Goal: Task Accomplishment & Management: Use online tool/utility

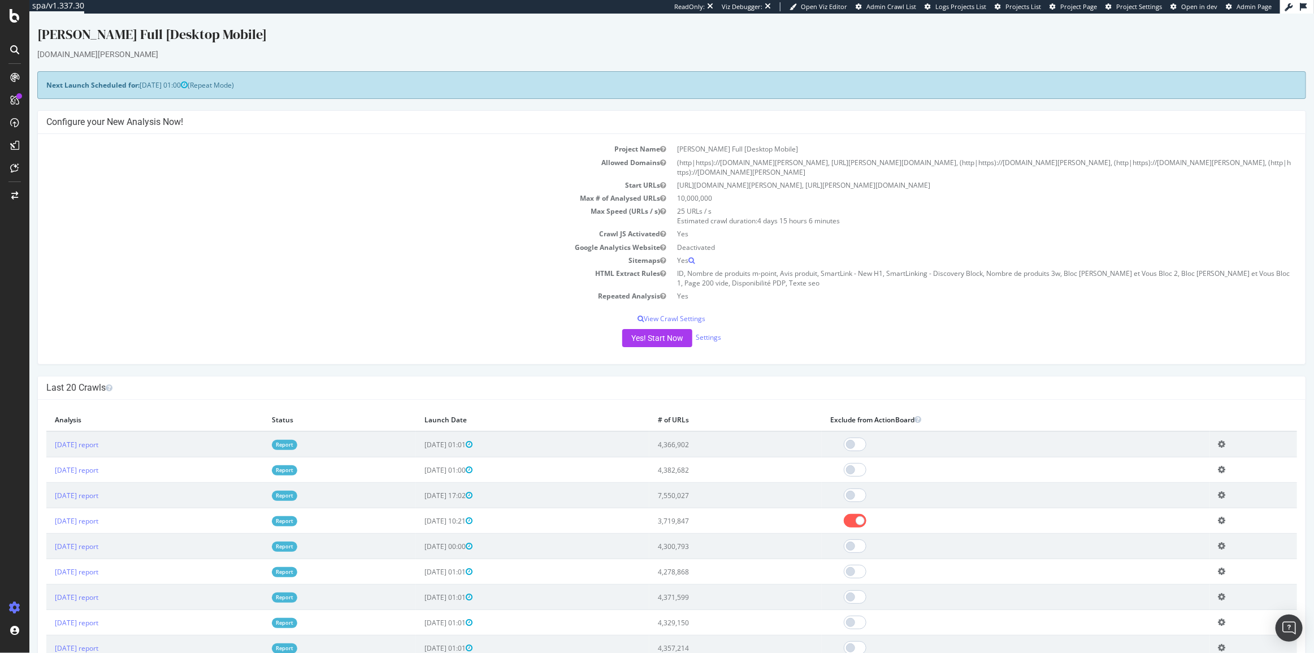
drag, startPoint x: 1196, startPoint y: 244, endPoint x: 1119, endPoint y: 227, distance: 79.3
click at [1119, 227] on td "Yes" at bounding box center [984, 233] width 626 height 13
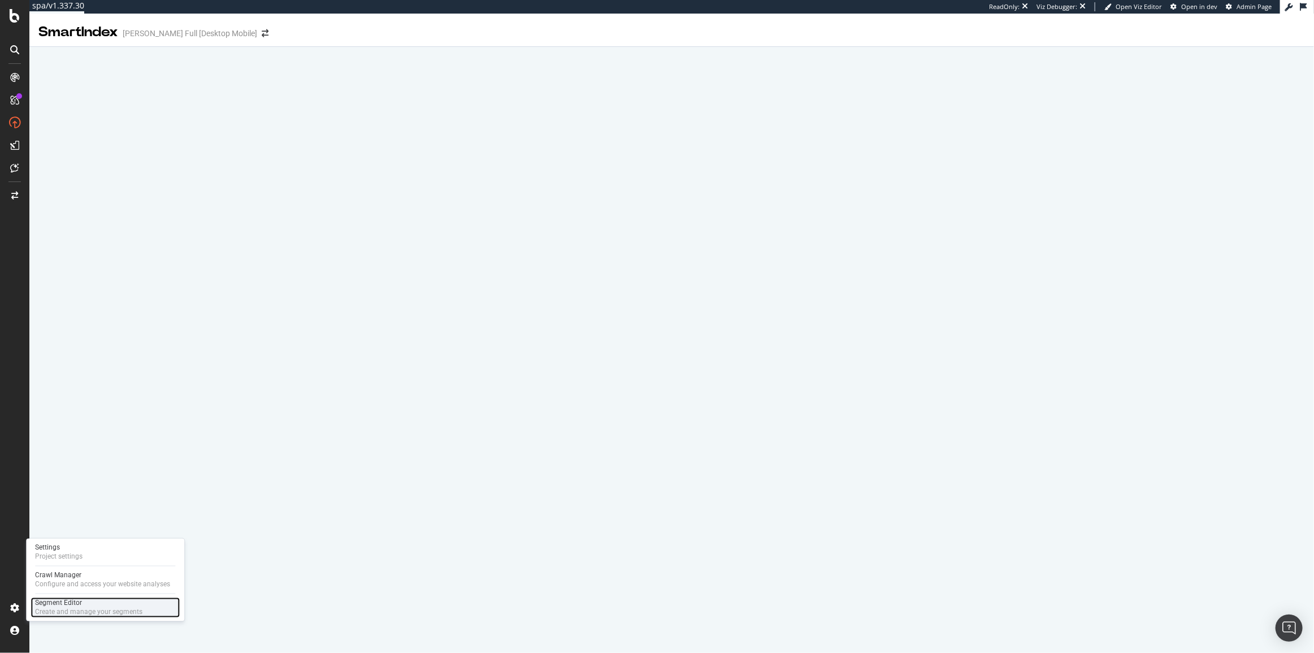
click at [34, 603] on div "Segment Editor Create and manage your segments" at bounding box center [105, 607] width 149 height 20
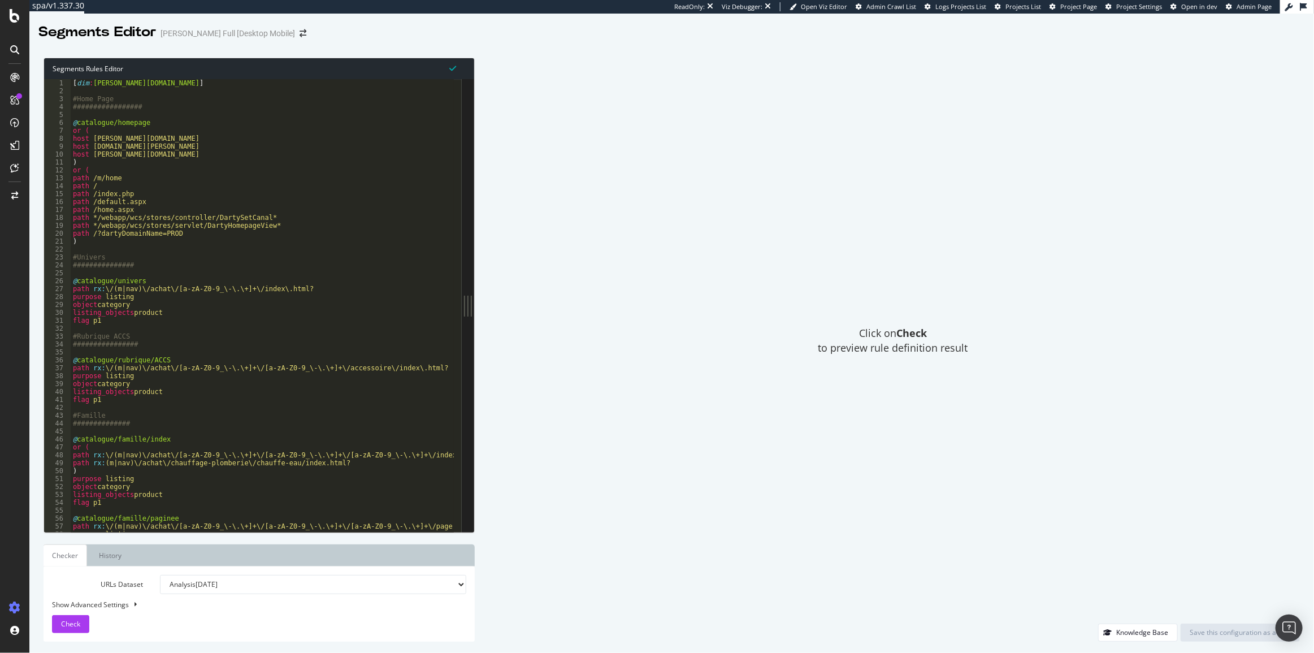
drag, startPoint x: 415, startPoint y: 305, endPoint x: 475, endPoint y: 304, distance: 59.9
click at [475, 304] on div "Segments Rules Editor 1 2 3 4 5 6 7 8 9 10 11 12 13 14 15 16 17 18 19 20 21 22 …" at bounding box center [671, 349] width 1285 height 606
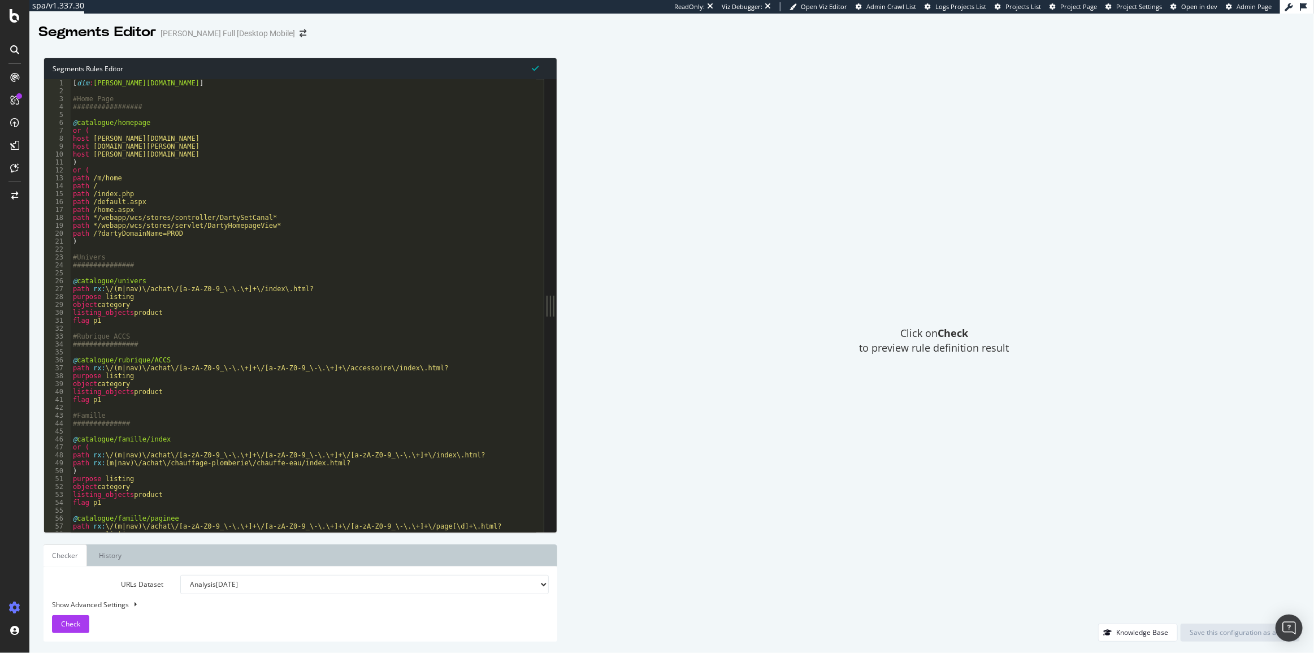
drag, startPoint x: 463, startPoint y: 93, endPoint x: 557, endPoint y: 93, distance: 93.8
click at [557, 93] on div "Segments Rules Editor 1 2 3 4 5 6 7 8 9 10 11 12 13 14 15 16 17 18 19 20 21 22 …" at bounding box center [671, 349] width 1285 height 606
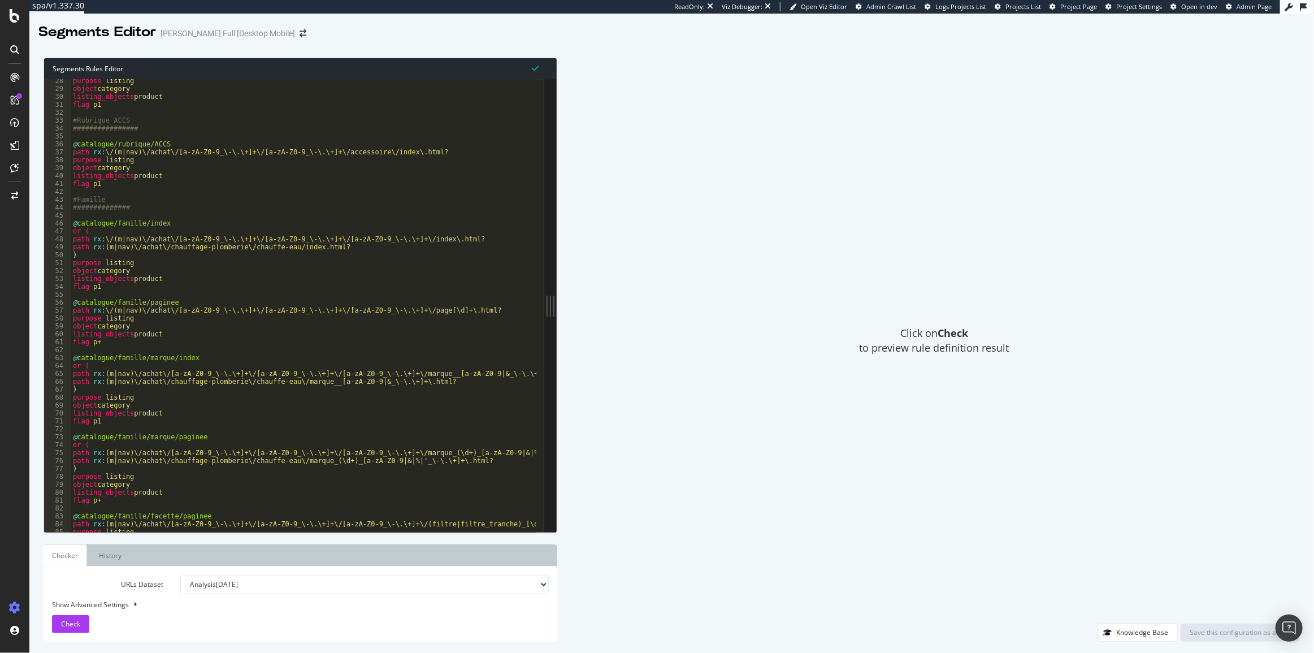
scroll to position [16, 0]
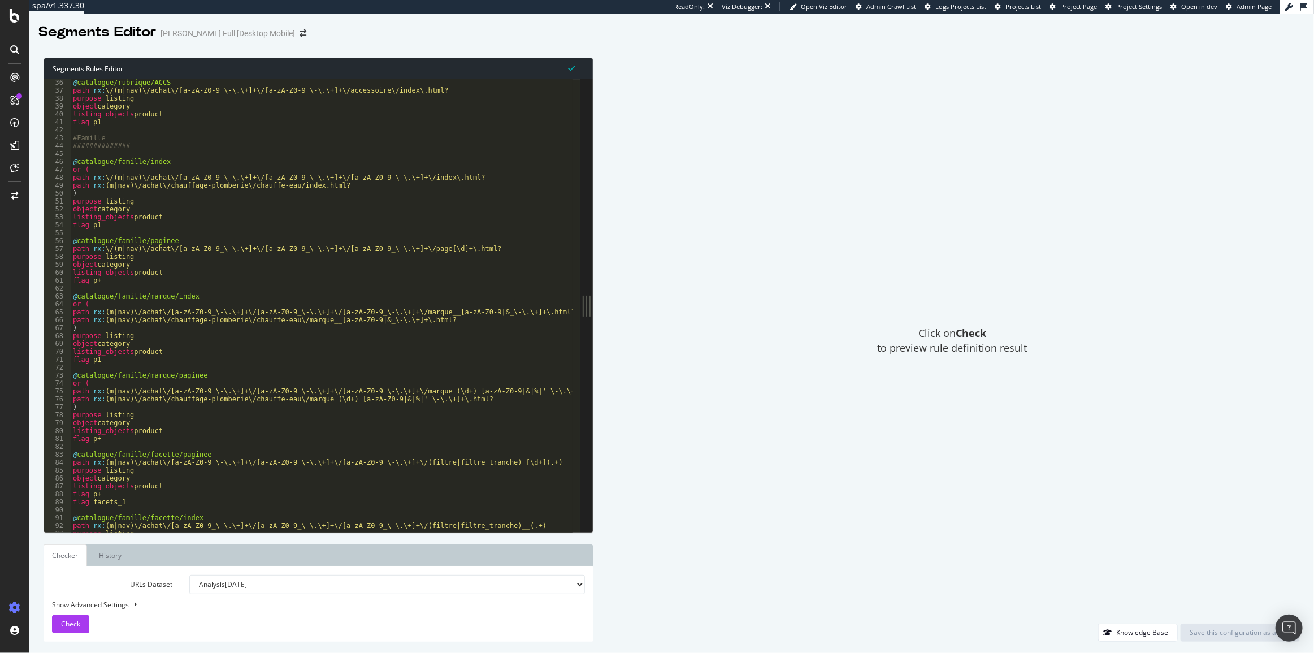
drag, startPoint x: 593, startPoint y: 134, endPoint x: 631, endPoint y: 112, distance: 43.8
click at [631, 112] on div "Click on Check to preview rule definition result" at bounding box center [952, 341] width 695 height 566
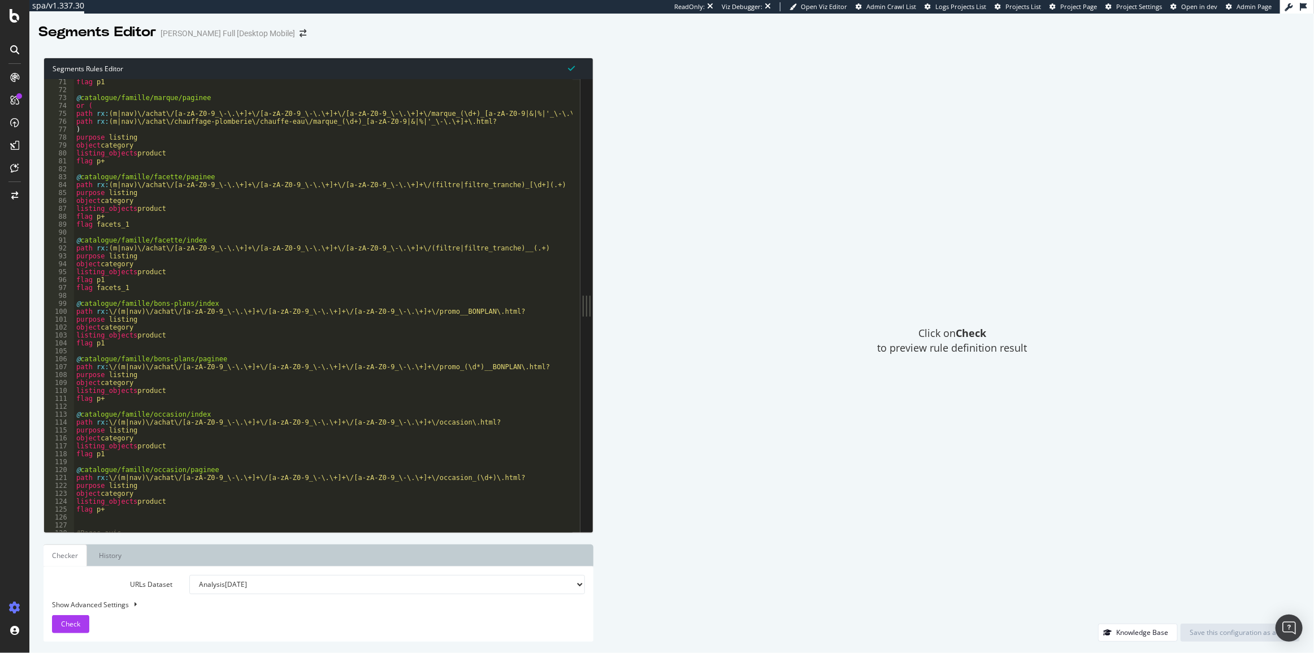
scroll to position [34, 0]
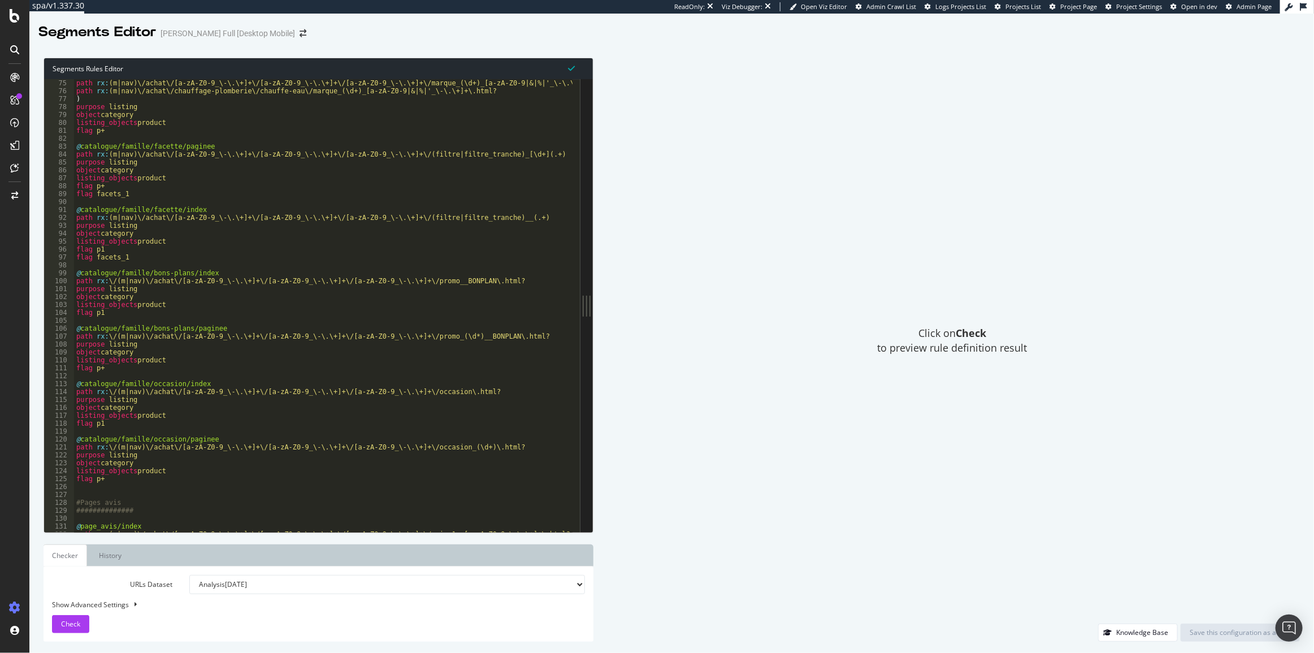
type textarea "object category"
drag, startPoint x: 515, startPoint y: 115, endPoint x: 690, endPoint y: 72, distance: 179.9
click at [690, 72] on div "Click on Check to preview rule definition result" at bounding box center [952, 341] width 695 height 566
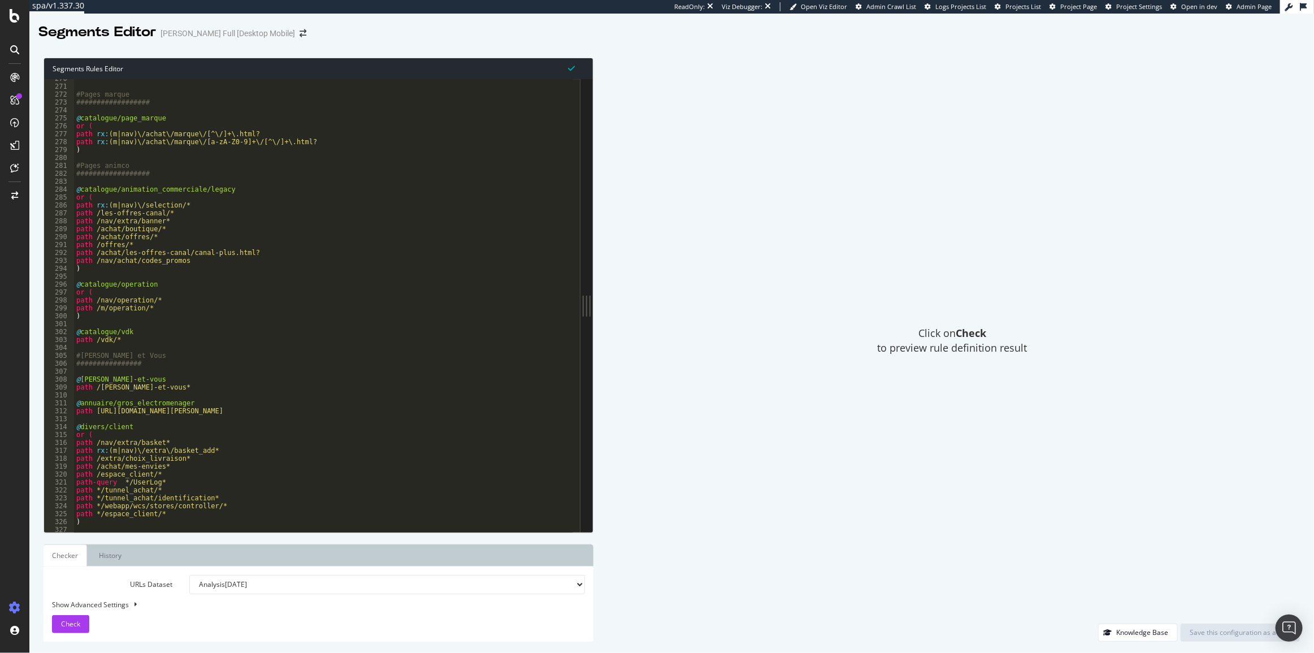
scroll to position [0, 0]
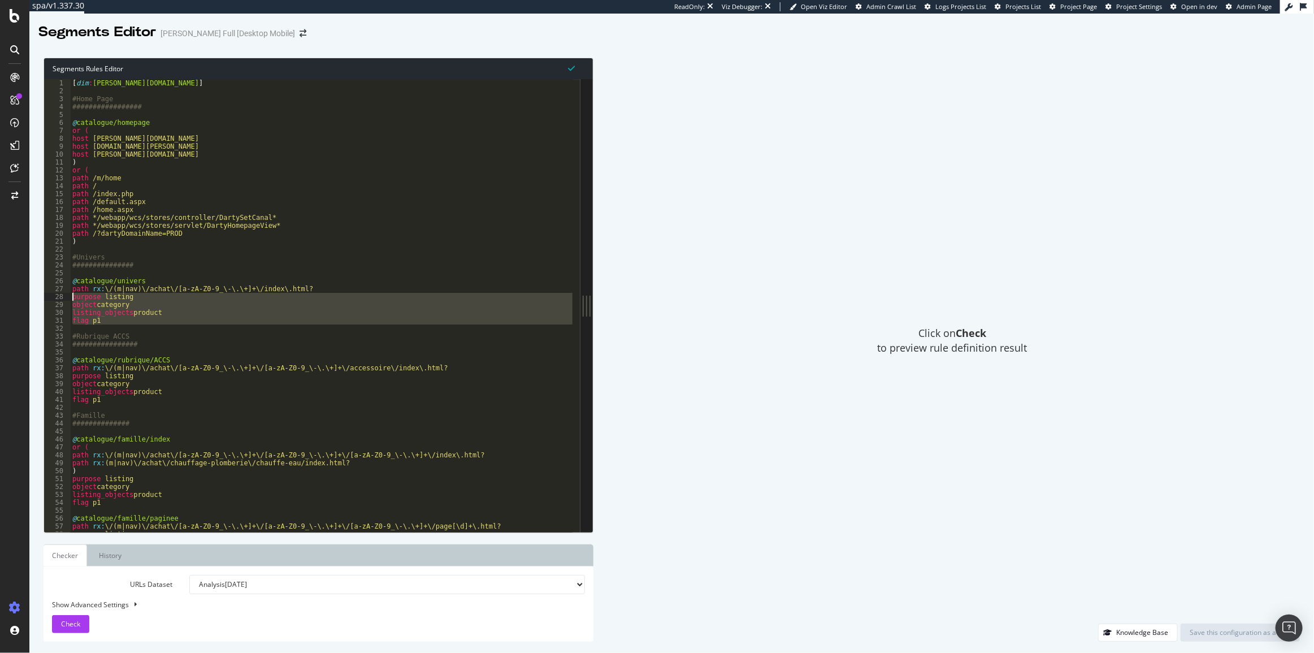
drag, startPoint x: 109, startPoint y: 326, endPoint x: 67, endPoint y: 295, distance: 51.3
click at [67, 295] on div "object category 1 2 3 4 5 6 7 8 9 10 11 12 13 14 15 16 17 18 19 20 21 22 23 24 …" at bounding box center [312, 305] width 536 height 453
click at [90, 297] on div "[ dim : [PERSON_NAME][DOMAIN_NAME] ] #Home Page ################# @ catalogue/h…" at bounding box center [321, 305] width 502 height 453
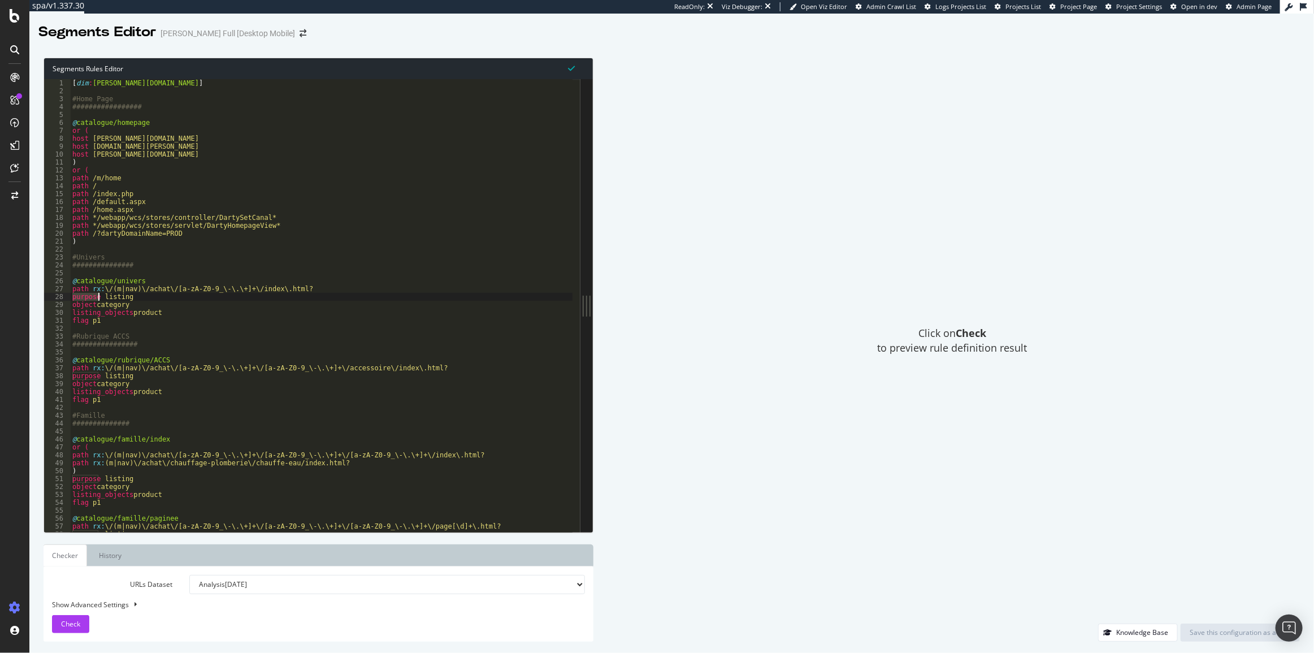
click at [90, 297] on div "[ dim : [PERSON_NAME][DOMAIN_NAME] ] #Home Page ################# @ catalogue/h…" at bounding box center [434, 309] width 728 height 461
click at [85, 303] on div "[ dim : [PERSON_NAME][DOMAIN_NAME] ] #Home Page ################# @ catalogue/h…" at bounding box center [434, 309] width 728 height 461
click at [85, 304] on div "[ dim : [PERSON_NAME][DOMAIN_NAME] ] #Home Page ################# @ catalogue/h…" at bounding box center [434, 309] width 728 height 461
click at [80, 319] on div "[ dim : [PERSON_NAME][DOMAIN_NAME] ] #Home Page ################# @ catalogue/h…" at bounding box center [434, 309] width 728 height 461
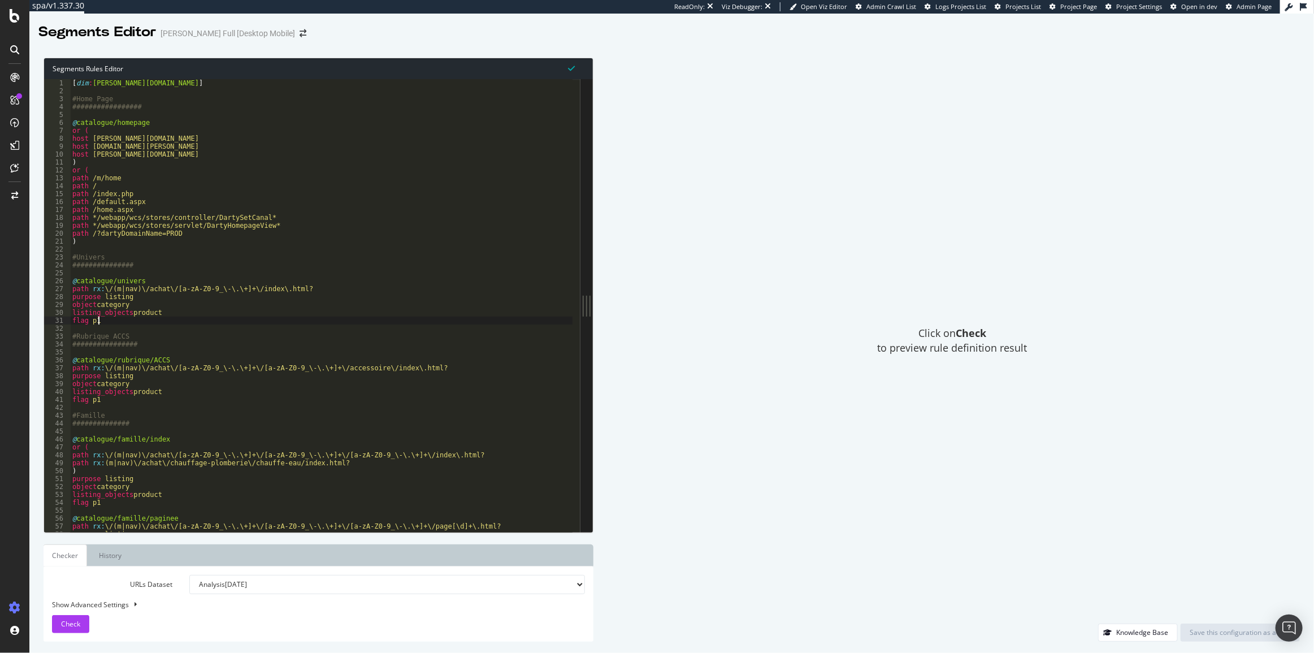
click at [104, 322] on div "[ dim : [PERSON_NAME][DOMAIN_NAME] ] #Home Page ################# @ catalogue/h…" at bounding box center [434, 309] width 728 height 461
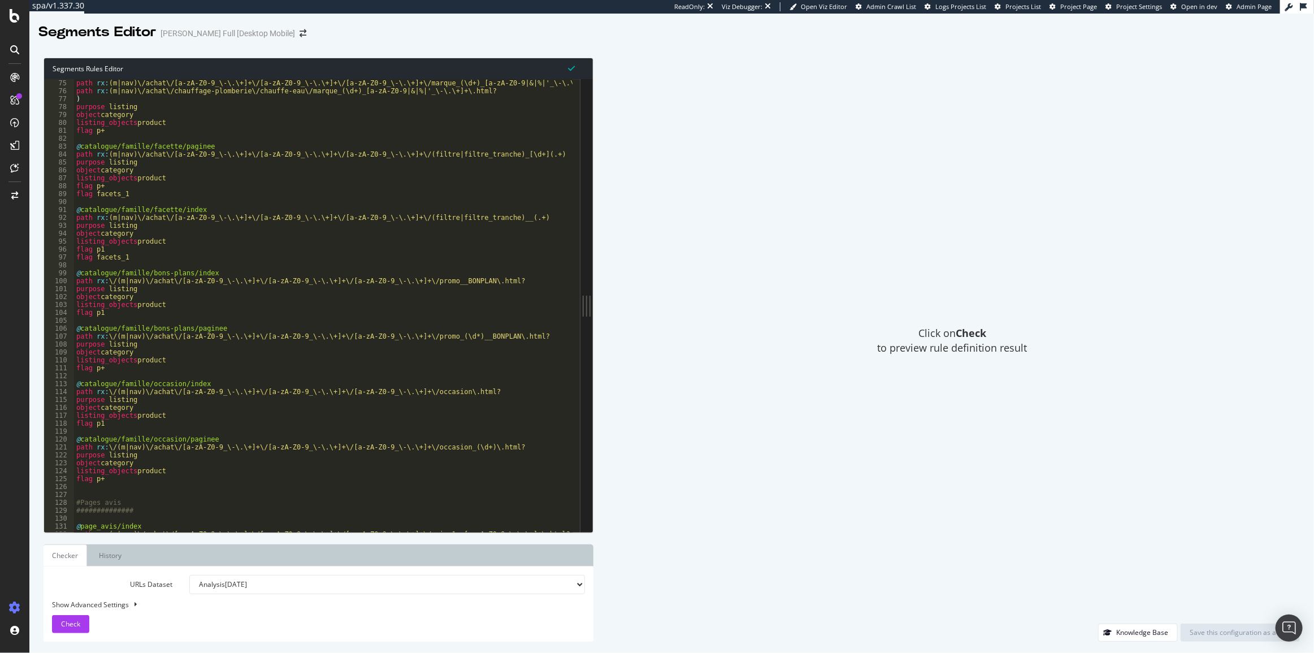
scroll to position [37, 0]
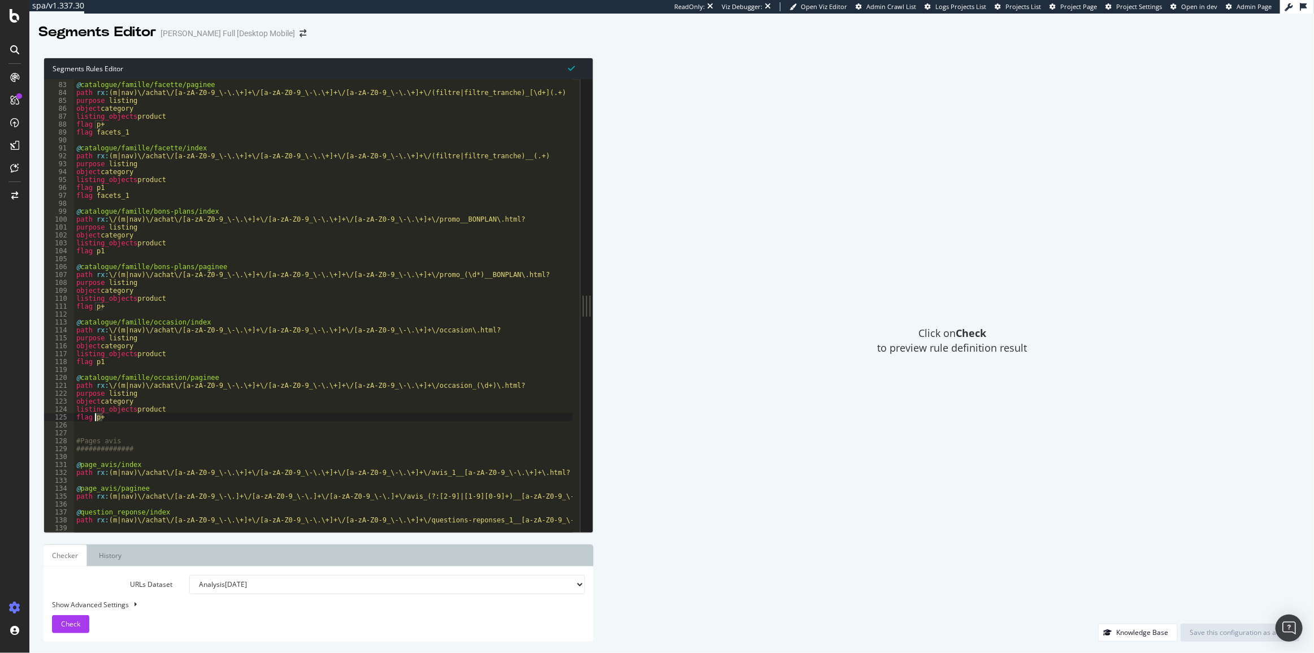
drag, startPoint x: 108, startPoint y: 417, endPoint x: 96, endPoint y: 418, distance: 12.5
click at [96, 418] on div "@ catalogue/famille/facette/paginee path rx : (m|nav)\/achat\/[a-zA-Z0-9_\-\.\+…" at bounding box center [438, 303] width 728 height 461
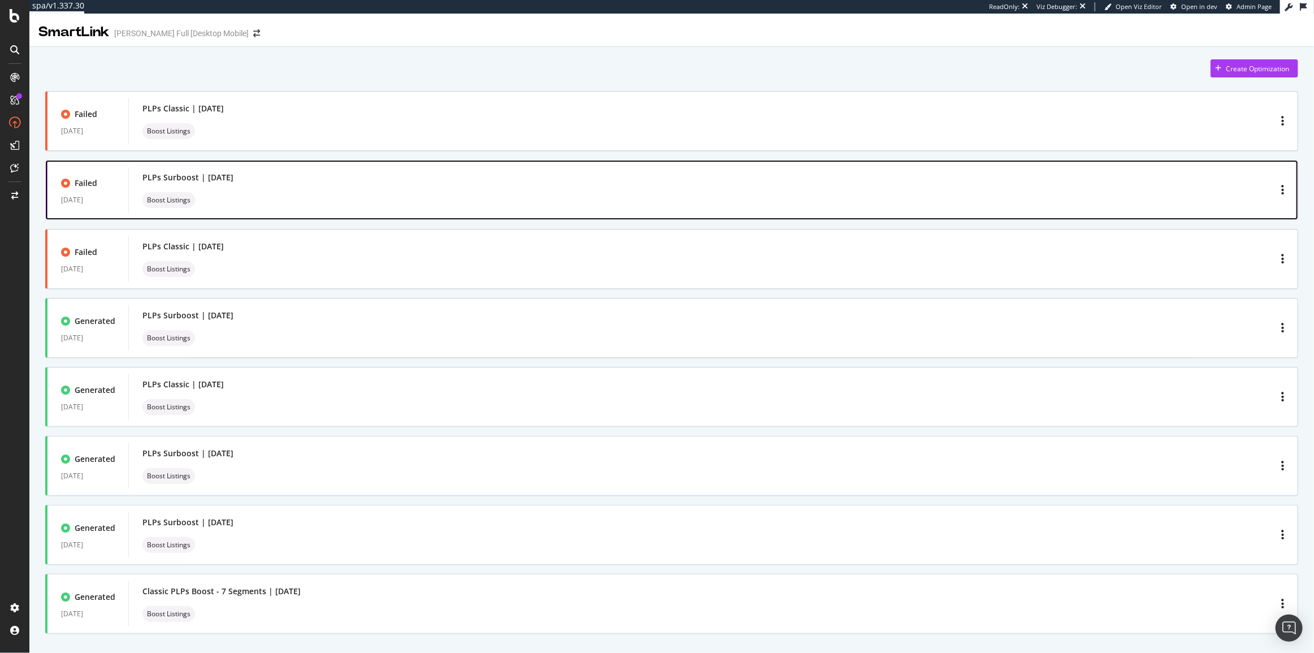
click at [446, 206] on div "PLPs Surboost | September 2025 Boost Listings" at bounding box center [713, 190] width 1142 height 36
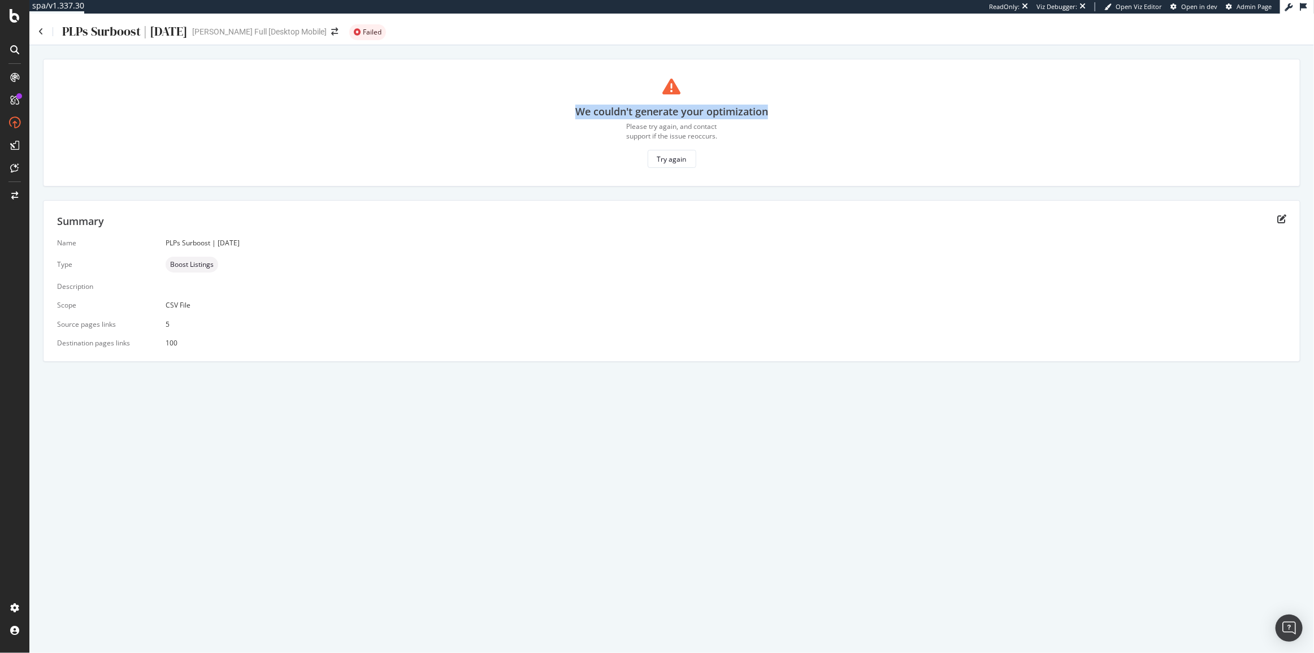
drag, startPoint x: 529, startPoint y: 113, endPoint x: 804, endPoint y: 123, distance: 275.4
click at [804, 123] on div "We couldn't generate your optimization Please try again, and contact support if…" at bounding box center [671, 122] width 1229 height 90
click at [438, 68] on div "We couldn't generate your optimization Please try again, and contact support if…" at bounding box center [672, 123] width 1258 height 128
click at [231, 89] on div "We couldn't generate your optimization Please try again, and contact support if…" at bounding box center [671, 122] width 1229 height 90
